Goal: Task Accomplishment & Management: Use online tool/utility

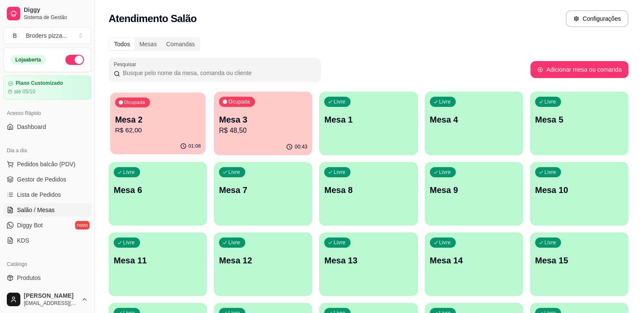
click at [136, 140] on div "01:08" at bounding box center [157, 146] width 95 height 16
click at [305, 109] on div "Ocupada Mesa 3 R$ 48,50" at bounding box center [263, 115] width 95 height 46
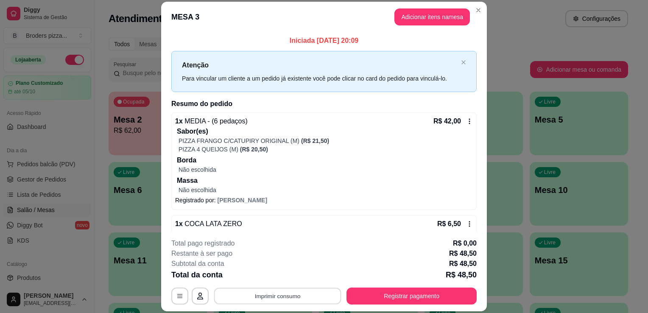
click at [272, 298] on button "Imprimir consumo" at bounding box center [277, 296] width 127 height 17
click at [272, 278] on button "IMPRESSORA" at bounding box center [278, 277] width 62 height 14
click at [483, 11] on header "MESA 3 Adicionar itens na mesa" at bounding box center [324, 17] width 326 height 31
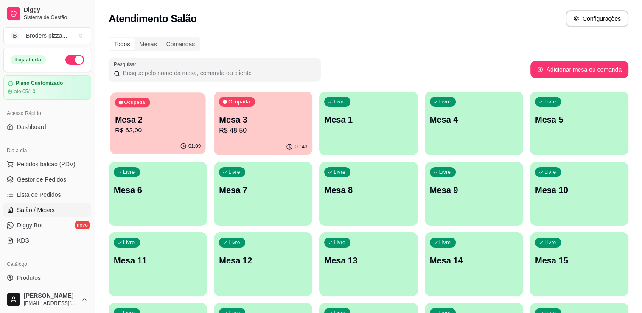
click at [194, 136] on div "Ocupada Mesa 2 R$ 62,00" at bounding box center [157, 115] width 95 height 46
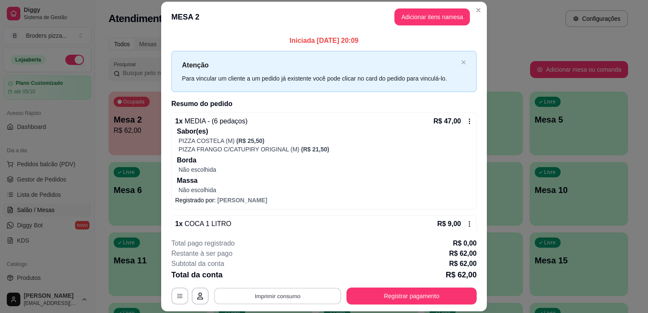
click at [305, 297] on button "Imprimir consumo" at bounding box center [277, 296] width 127 height 17
click at [285, 277] on button "IMPRESSORA" at bounding box center [276, 276] width 59 height 13
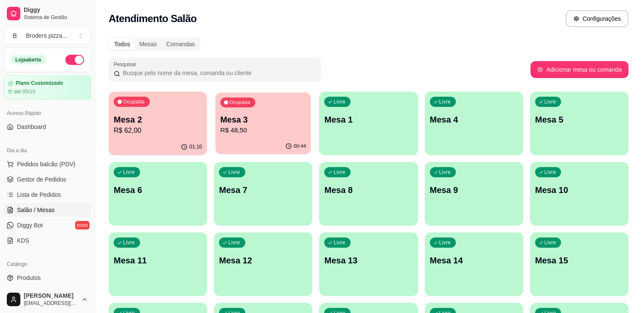
click at [271, 142] on div "00:44" at bounding box center [263, 146] width 95 height 16
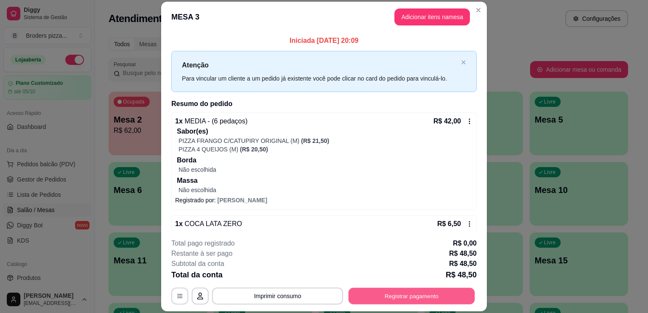
click at [382, 295] on button "Registrar pagamento" at bounding box center [412, 296] width 126 height 17
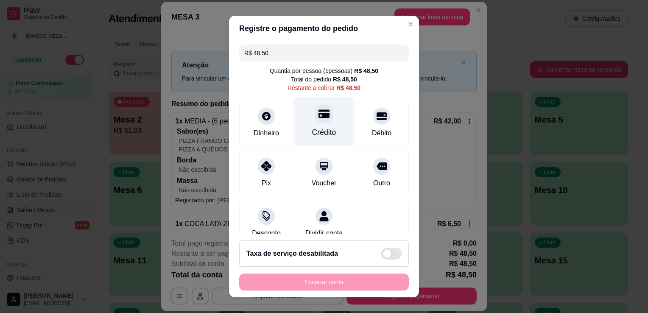
click at [318, 123] on div "Crédito" at bounding box center [324, 122] width 60 height 50
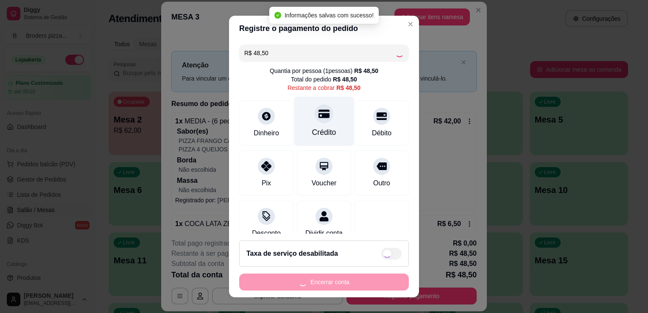
type input "R$ 0,00"
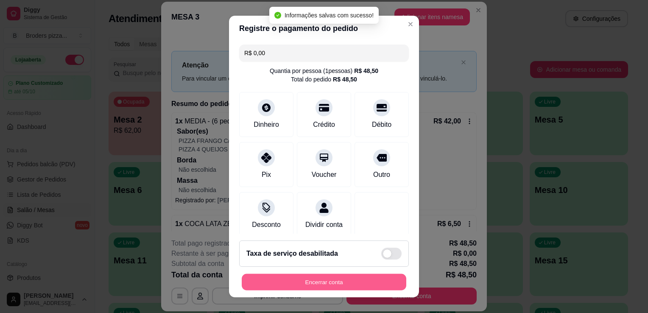
click at [294, 283] on button "Encerrar conta" at bounding box center [324, 282] width 165 height 17
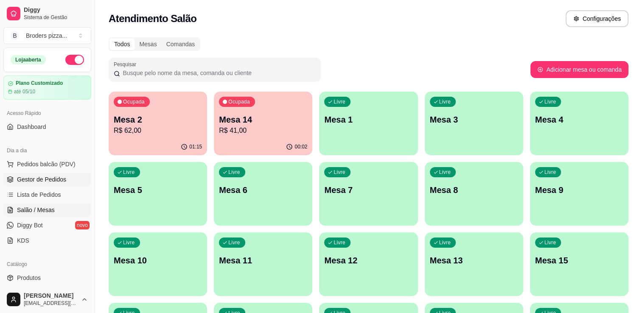
click at [42, 180] on span "Gestor de Pedidos" at bounding box center [41, 179] width 49 height 8
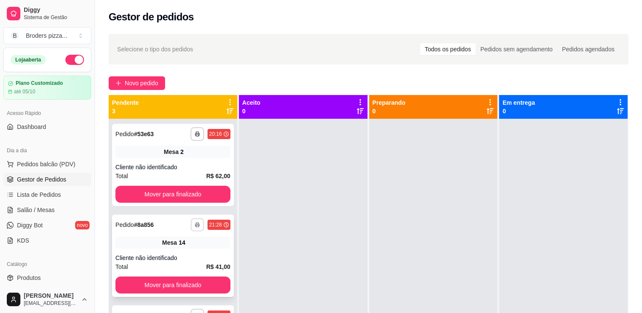
click at [196, 225] on icon "button" at bounding box center [197, 224] width 5 height 5
click at [174, 254] on button "IMPRESSORA" at bounding box center [173, 254] width 59 height 13
click at [39, 206] on span "Salão / Mesas" at bounding box center [36, 210] width 38 height 8
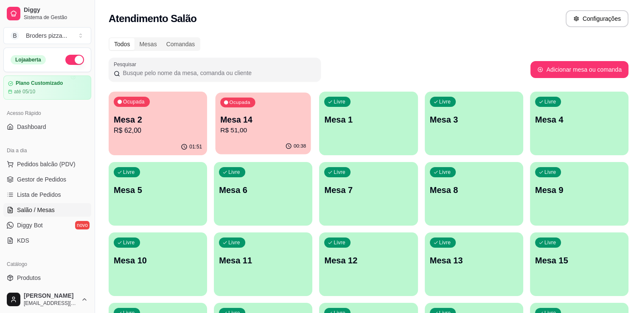
click at [230, 121] on p "Mesa 14" at bounding box center [263, 119] width 86 height 11
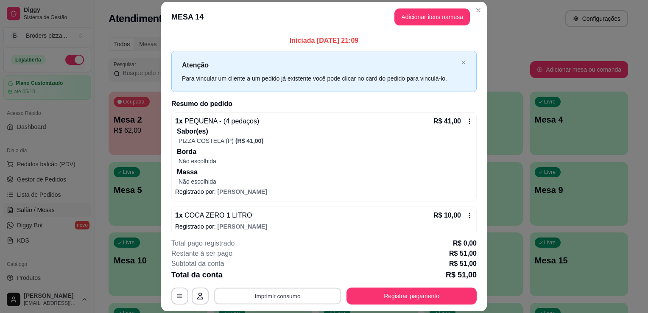
click at [269, 294] on button "Imprimir consumo" at bounding box center [277, 296] width 127 height 17
click at [285, 275] on button "IMPRESSORA" at bounding box center [276, 276] width 59 height 13
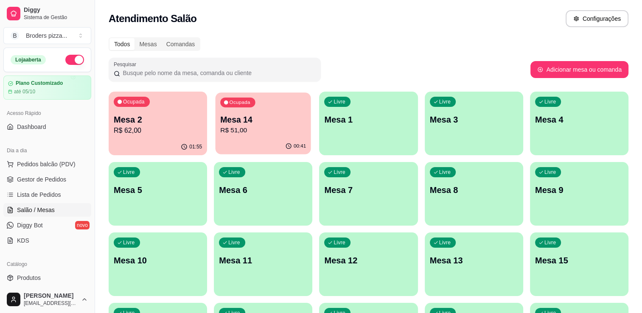
click at [265, 133] on p "R$ 51,00" at bounding box center [263, 131] width 86 height 10
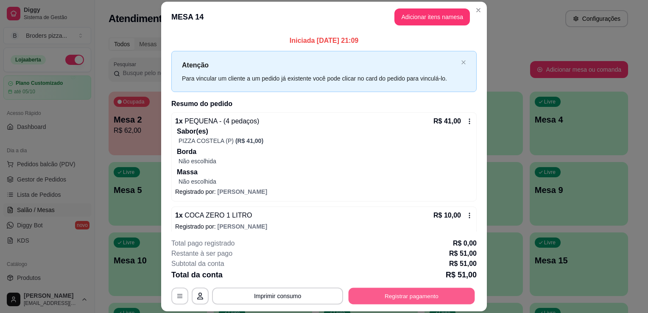
click at [375, 294] on button "Registrar pagamento" at bounding box center [412, 296] width 126 height 17
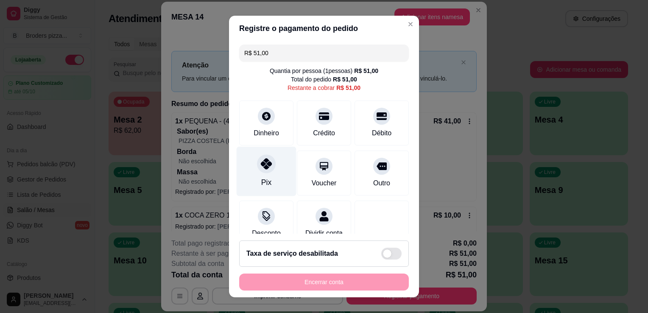
click at [261, 191] on div "Pix" at bounding box center [267, 172] width 60 height 50
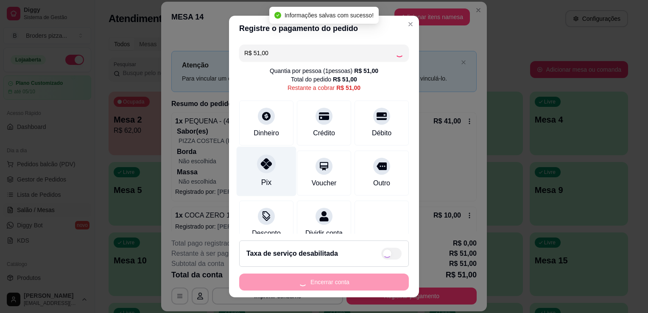
type input "R$ 0,00"
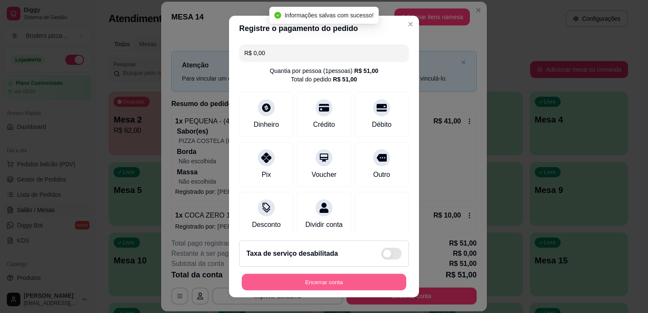
click at [326, 277] on button "Encerrar conta" at bounding box center [324, 282] width 165 height 17
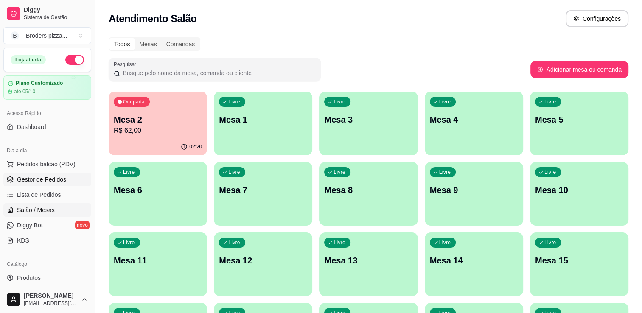
click at [37, 182] on span "Gestor de Pedidos" at bounding box center [41, 179] width 49 height 8
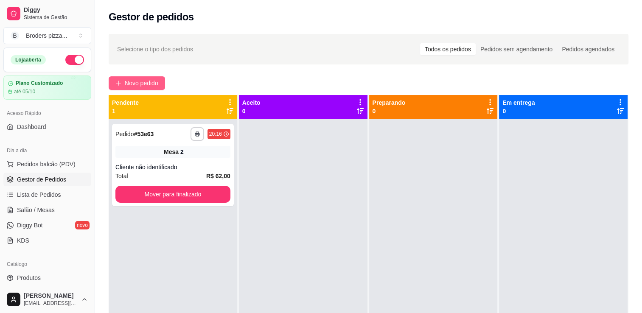
click at [140, 81] on span "Novo pedido" at bounding box center [142, 82] width 34 height 9
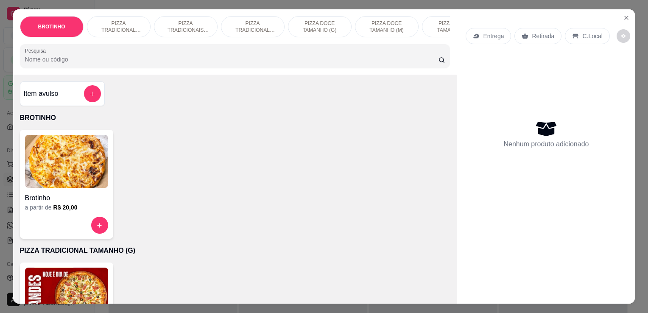
click at [92, 290] on img at bounding box center [66, 294] width 83 height 53
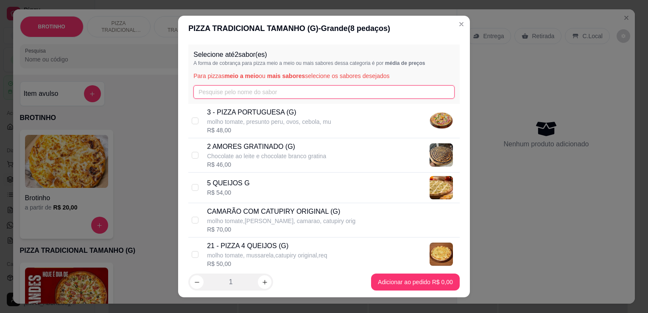
click at [292, 91] on input "text" at bounding box center [323, 92] width 261 height 14
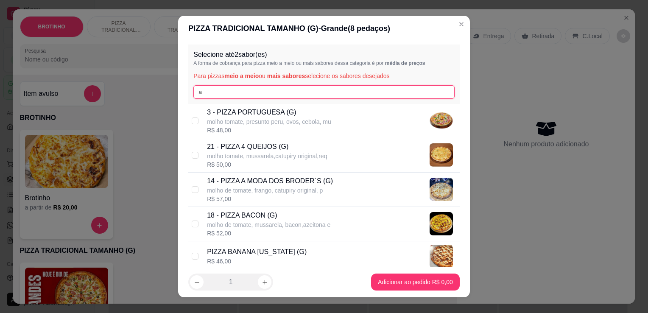
type input "a"
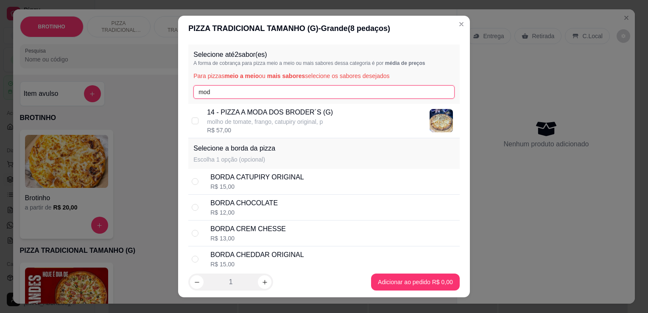
type input "mod"
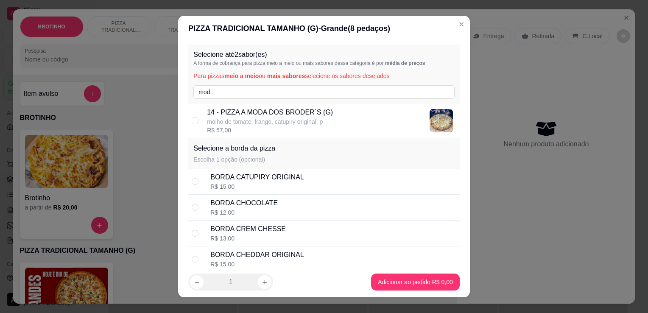
click at [278, 113] on p "14 - PIZZA A MODA DOS BRODER´S (G)" at bounding box center [270, 112] width 126 height 10
checkbox input "true"
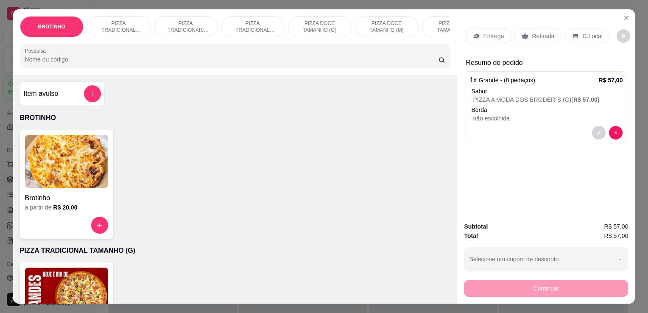
click at [490, 32] on p "Entrega" at bounding box center [493, 36] width 21 height 8
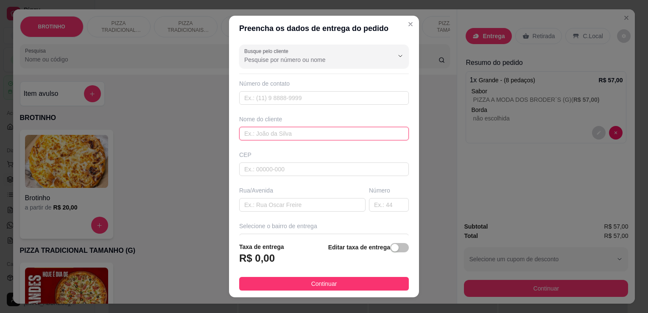
click at [326, 133] on input "text" at bounding box center [324, 134] width 170 height 14
type input "m"
type input "neguinho"
click at [298, 202] on input "text" at bounding box center [302, 205] width 126 height 14
type input "r"
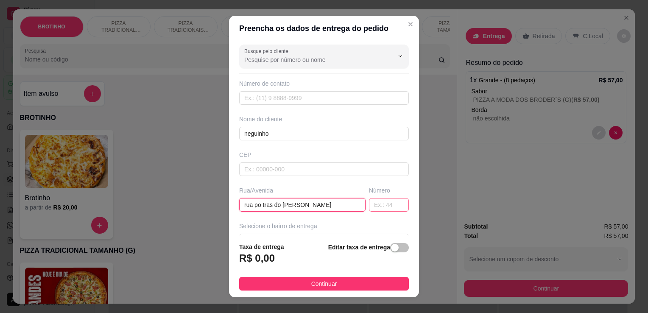
type input "rua po tras do [PERSON_NAME]"
click at [385, 202] on input "text" at bounding box center [389, 205] width 40 height 14
type input "21"
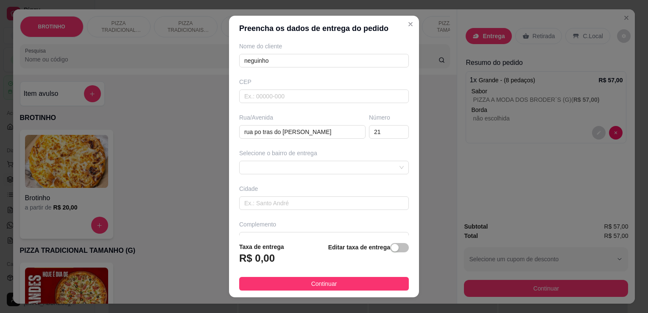
scroll to position [85, 0]
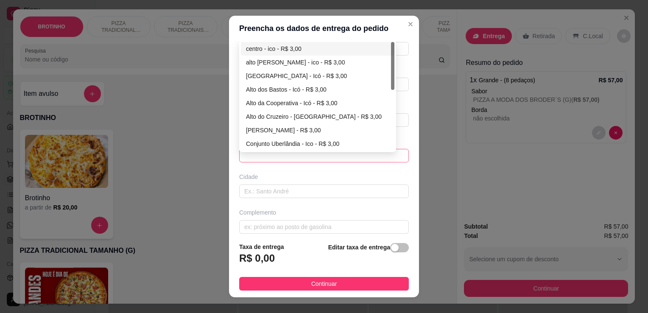
click at [351, 151] on span at bounding box center [324, 155] width 160 height 13
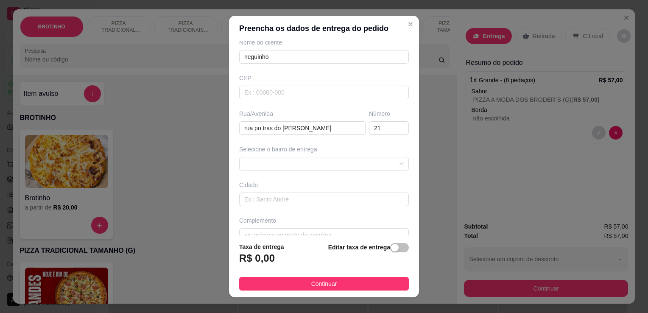
scroll to position [90, 0]
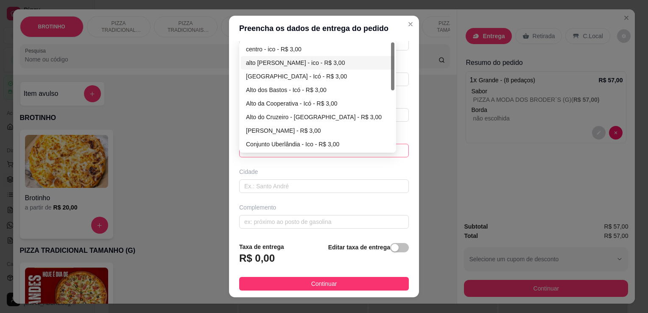
click at [340, 144] on div "66fc5bfb9f9f99dbfde6ab93 66fc5f5ab70e882d3ef484da 66fc6037b70e882d3ef484dd cent…" at bounding box center [324, 151] width 170 height 14
click at [391, 90] on div at bounding box center [392, 96] width 3 height 109
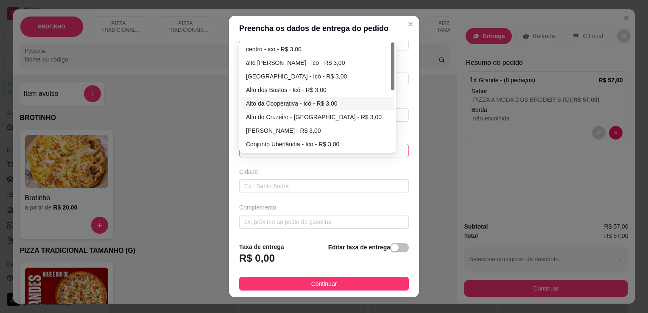
click at [391, 90] on div at bounding box center [392, 96] width 3 height 109
click at [391, 93] on div at bounding box center [392, 96] width 3 height 109
click at [391, 100] on div at bounding box center [392, 96] width 3 height 109
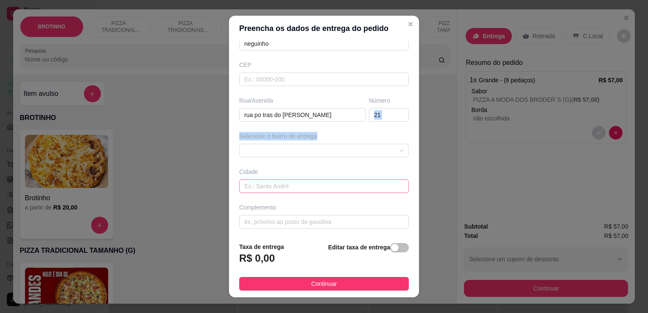
drag, startPoint x: 393, startPoint y: 91, endPoint x: 333, endPoint y: 187, distance: 113.0
click at [333, 187] on div "Busque pelo cliente Número de contato Nome do cliente neguinho CEP Rua/[GEOGRAP…" at bounding box center [324, 138] width 190 height 194
click at [333, 187] on input "text" at bounding box center [324, 186] width 170 height 14
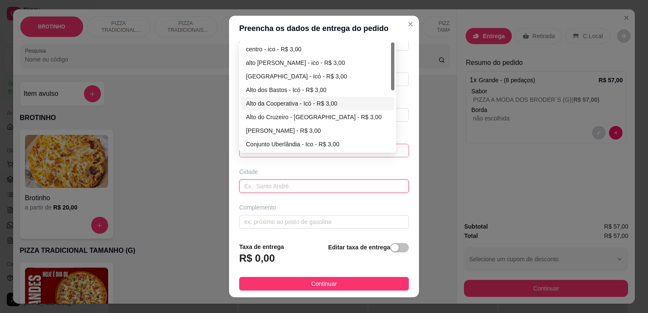
click at [326, 149] on div "66fc60c2b70e882d3ef484e0 66fc6c371e1016e17294426b 66fc6c5e1e1016e17294426e cent…" at bounding box center [324, 151] width 170 height 14
click at [391, 52] on div at bounding box center [392, 66] width 3 height 48
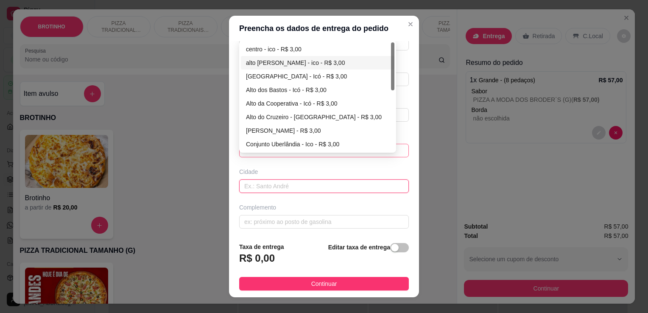
click at [391, 52] on div at bounding box center [392, 66] width 3 height 48
click at [391, 95] on div at bounding box center [392, 96] width 3 height 109
click at [391, 91] on div at bounding box center [392, 96] width 3 height 109
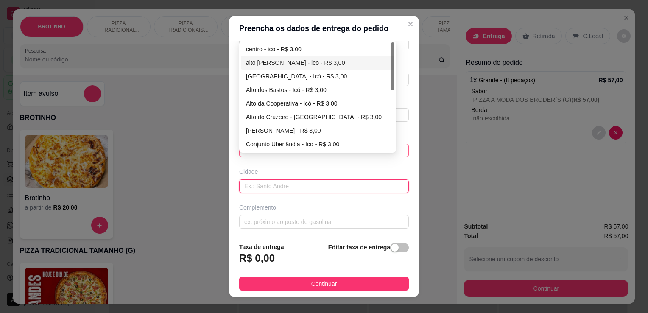
click at [391, 91] on div at bounding box center [392, 96] width 3 height 109
click at [391, 85] on div at bounding box center [392, 66] width 3 height 48
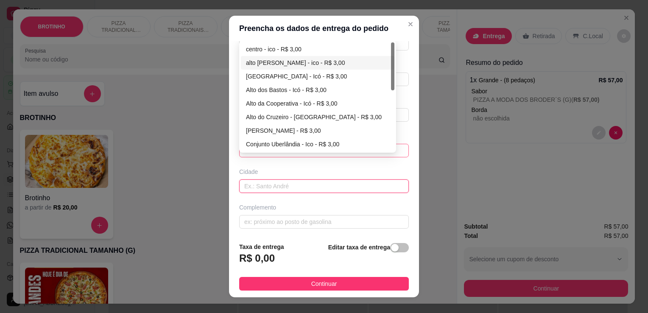
click at [391, 85] on div at bounding box center [392, 66] width 3 height 48
click at [391, 93] on div at bounding box center [392, 96] width 3 height 109
click at [391, 94] on div at bounding box center [392, 96] width 3 height 109
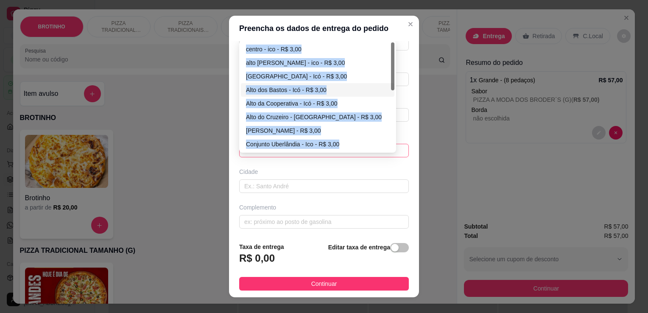
drag, startPoint x: 391, startPoint y: 87, endPoint x: 390, endPoint y: 122, distance: 35.2
click at [390, 122] on div "66fc6037b70e882d3ef484dd 66fc60c2b70e882d3ef484e0 66fc6c371e1016e17294426b cent…" at bounding box center [317, 97] width 157 height 112
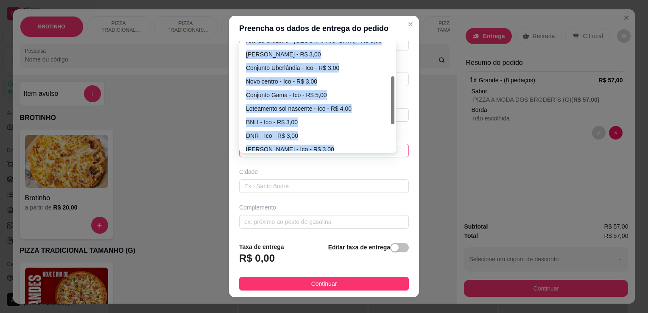
click at [391, 124] on div at bounding box center [392, 100] width 3 height 48
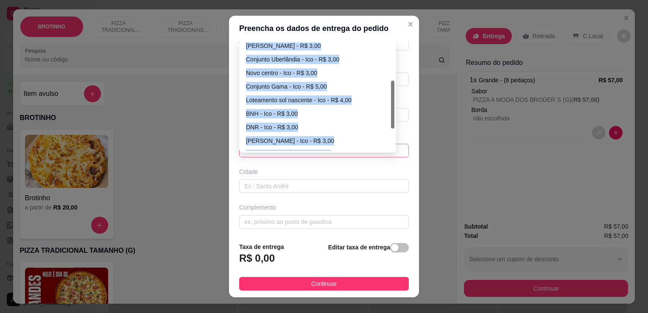
scroll to position [86, 0]
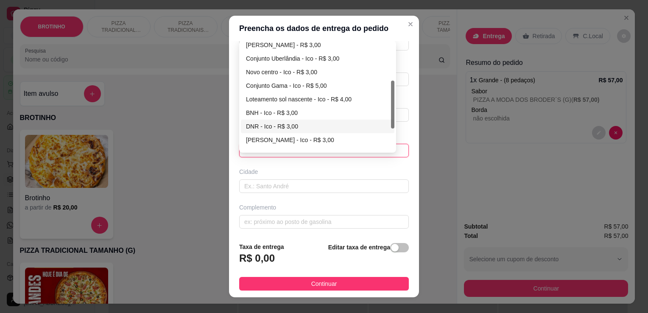
click at [278, 128] on div "DNR - Ico - R$ 3,00" at bounding box center [317, 126] width 143 height 9
type input "Ico"
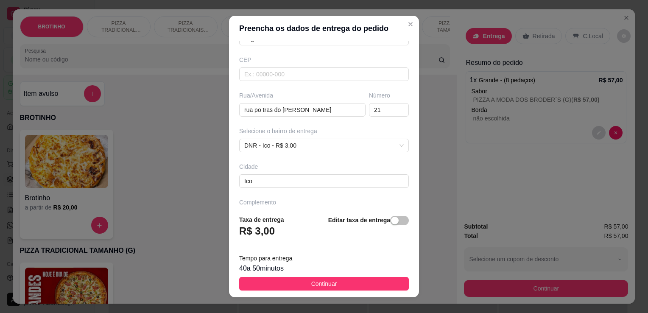
scroll to position [117, 0]
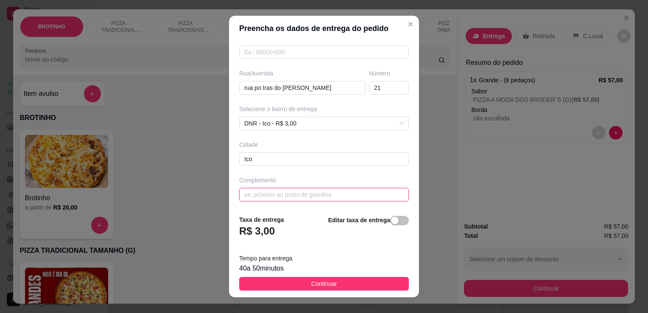
click at [355, 193] on input "text" at bounding box center [324, 195] width 170 height 14
type input "casa de [PERSON_NAME] da vidraçaria"
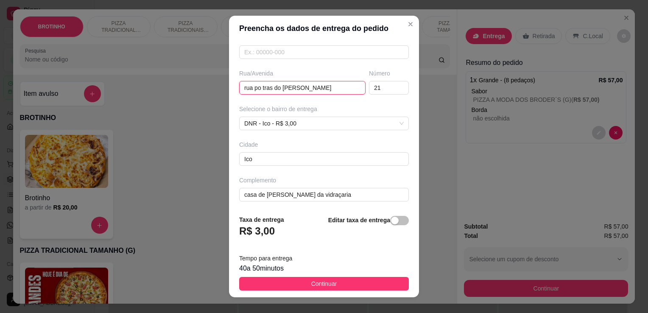
click at [345, 86] on input "rua po tras do [PERSON_NAME]" at bounding box center [302, 88] width 126 height 14
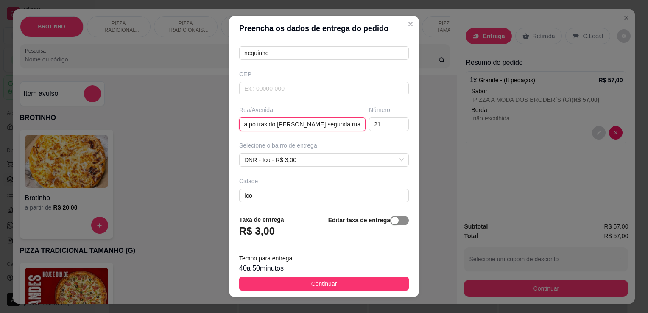
scroll to position [90, 0]
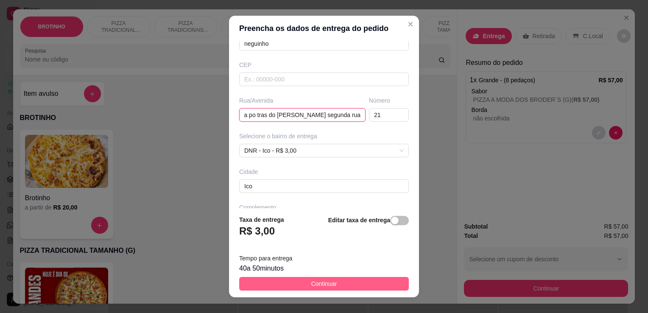
type input "rua po tras do [PERSON_NAME] segunda rua"
click at [353, 284] on button "Continuar" at bounding box center [324, 284] width 170 height 14
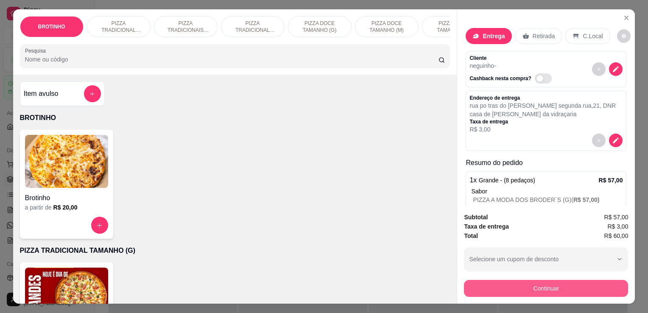
click at [512, 283] on button "Continuar" at bounding box center [546, 288] width 164 height 17
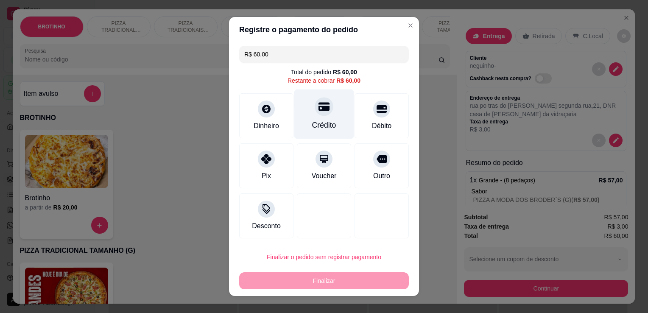
click at [322, 116] on div "Crédito" at bounding box center [324, 115] width 60 height 50
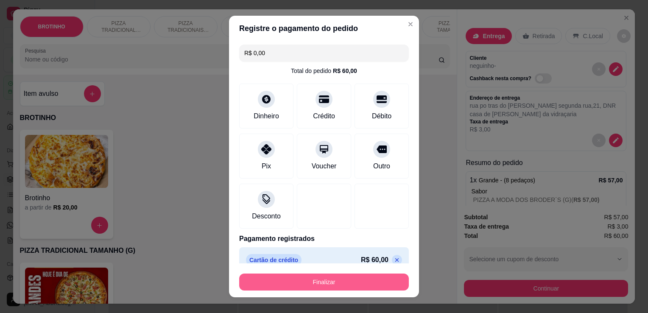
click at [332, 279] on button "Finalizar" at bounding box center [324, 282] width 170 height 17
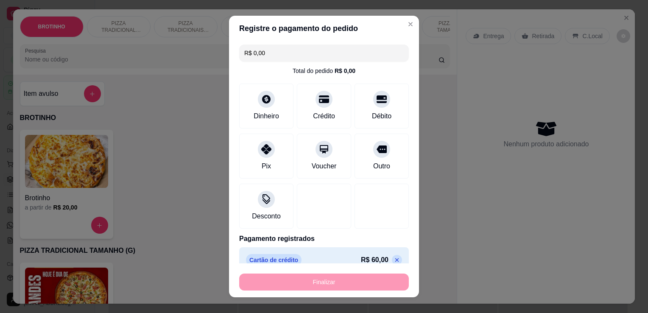
type input "-R$ 60,00"
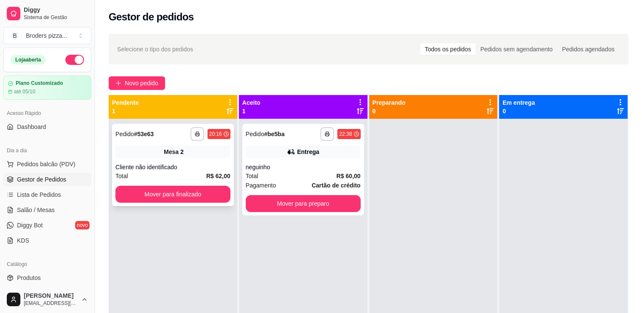
click at [170, 158] on div "**********" at bounding box center [173, 165] width 122 height 82
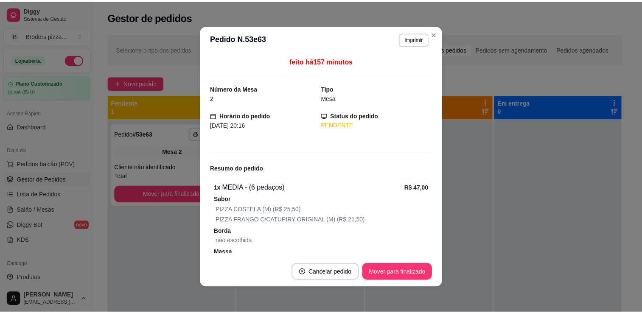
scroll to position [102, 0]
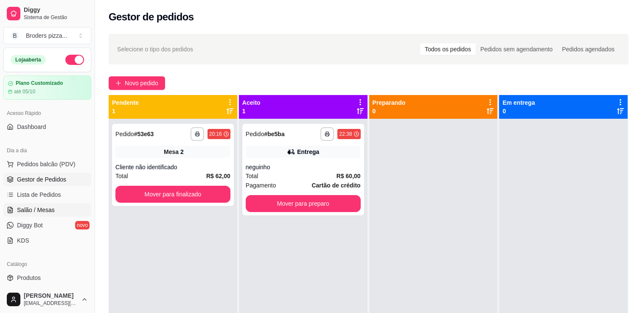
drag, startPoint x: 25, startPoint y: 218, endPoint x: 20, endPoint y: 209, distance: 10.6
click at [20, 209] on span "Salão / Mesas" at bounding box center [36, 210] width 38 height 8
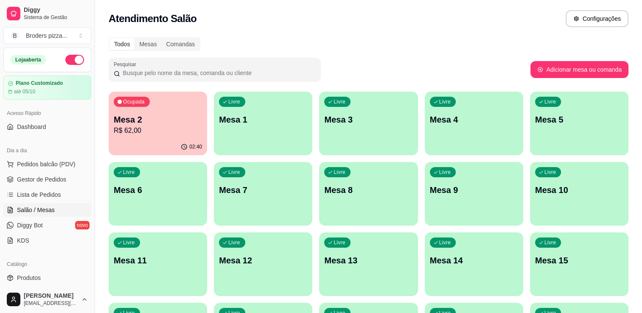
click at [20, 209] on span "Salão / Mesas" at bounding box center [36, 210] width 38 height 8
click at [146, 136] on div "Ocupada Mesa 2 R$ 62,00" at bounding box center [157, 115] width 95 height 46
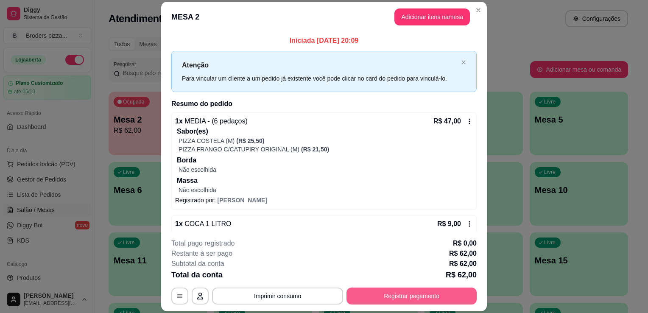
click at [384, 291] on button "Registrar pagamento" at bounding box center [412, 296] width 130 height 17
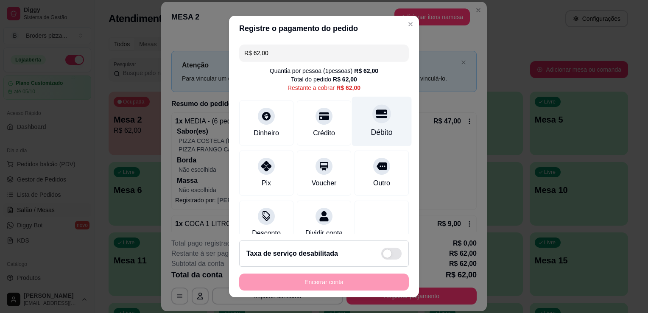
click at [367, 138] on div "Débito" at bounding box center [382, 122] width 60 height 50
type input "R$ 0,00"
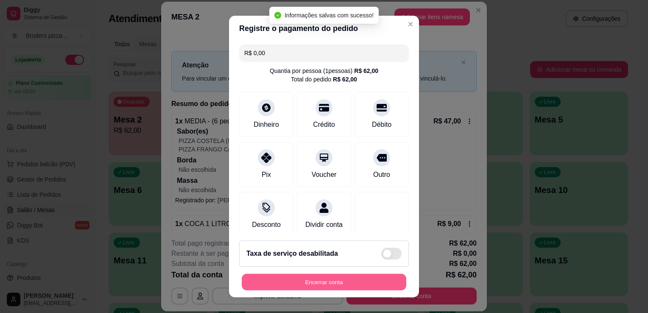
click at [331, 286] on button "Encerrar conta" at bounding box center [324, 282] width 165 height 17
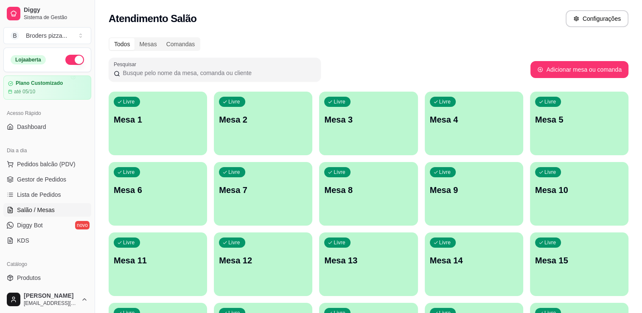
click at [72, 59] on button "button" at bounding box center [74, 60] width 19 height 10
drag, startPoint x: 91, startPoint y: 143, endPoint x: 88, endPoint y: 147, distance: 4.8
click at [88, 147] on div "Diggy Sistema de Gestão B Broders pizza ... Loja fechada Plano Customizado até …" at bounding box center [47, 156] width 95 height 313
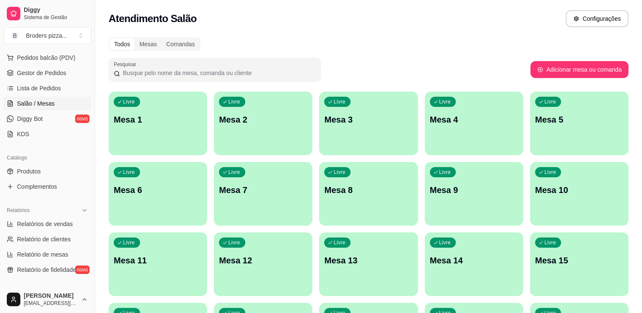
scroll to position [108, 0]
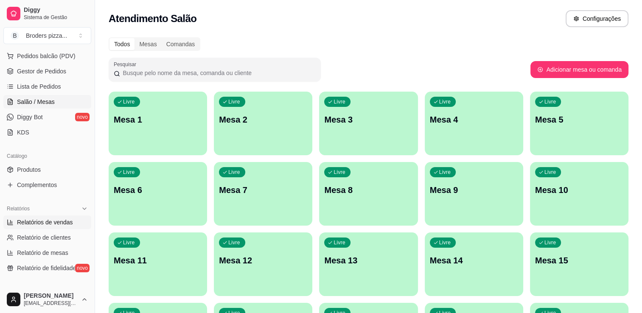
click at [42, 220] on span "Relatórios de vendas" at bounding box center [45, 222] width 56 height 8
select select "ALL"
select select "0"
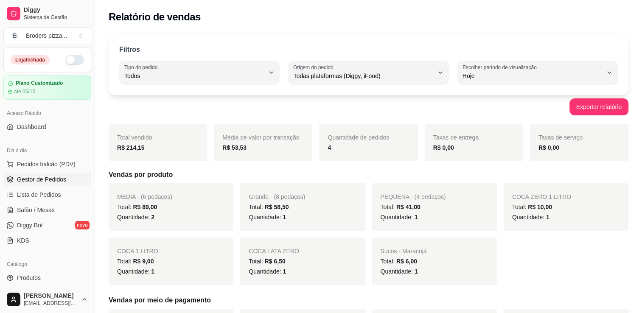
click at [41, 179] on span "Gestor de Pedidos" at bounding box center [41, 179] width 49 height 8
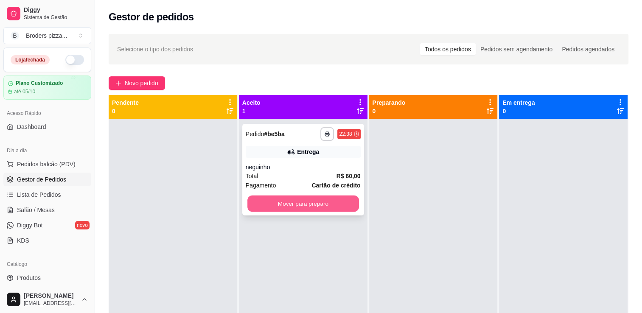
click at [272, 208] on button "Mover para preparo" at bounding box center [303, 204] width 112 height 17
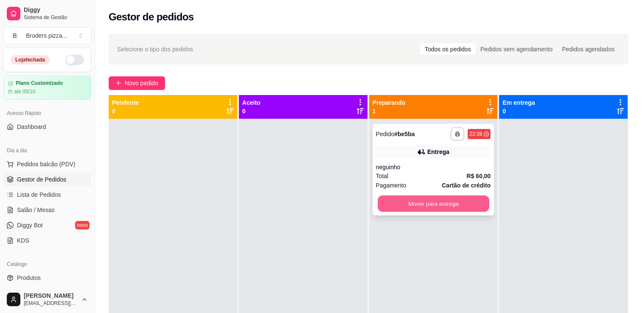
click at [442, 206] on button "Mover para entrega" at bounding box center [434, 204] width 112 height 17
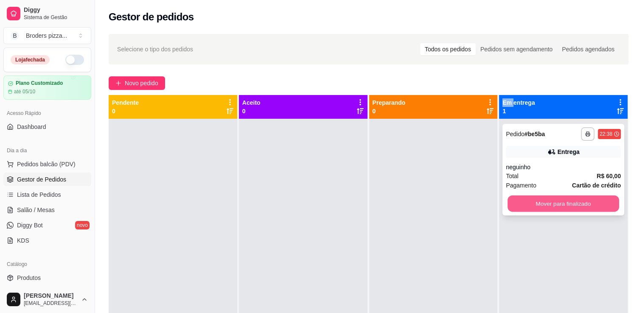
click at [531, 209] on button "Mover para finalizado" at bounding box center [563, 204] width 112 height 17
